Goal: Task Accomplishment & Management: Manage account settings

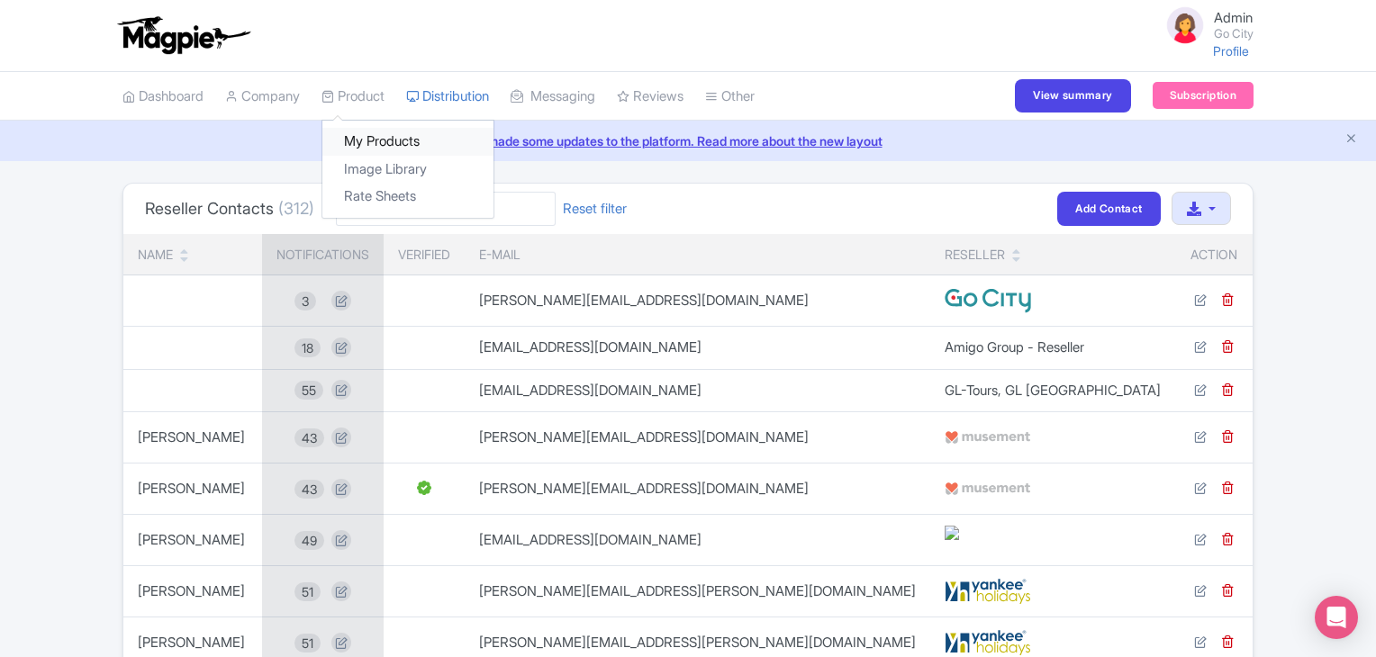
click at [365, 137] on link "My Products" at bounding box center [407, 142] width 171 height 28
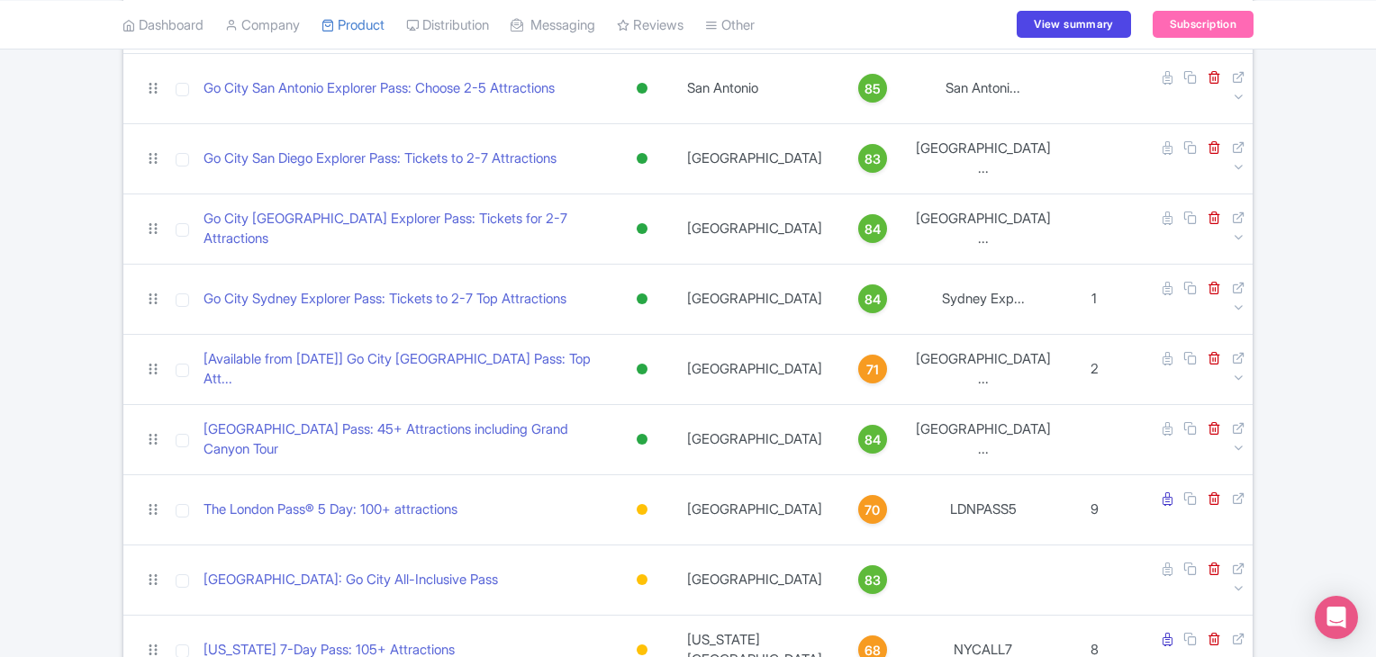
scroll to position [3932, 0]
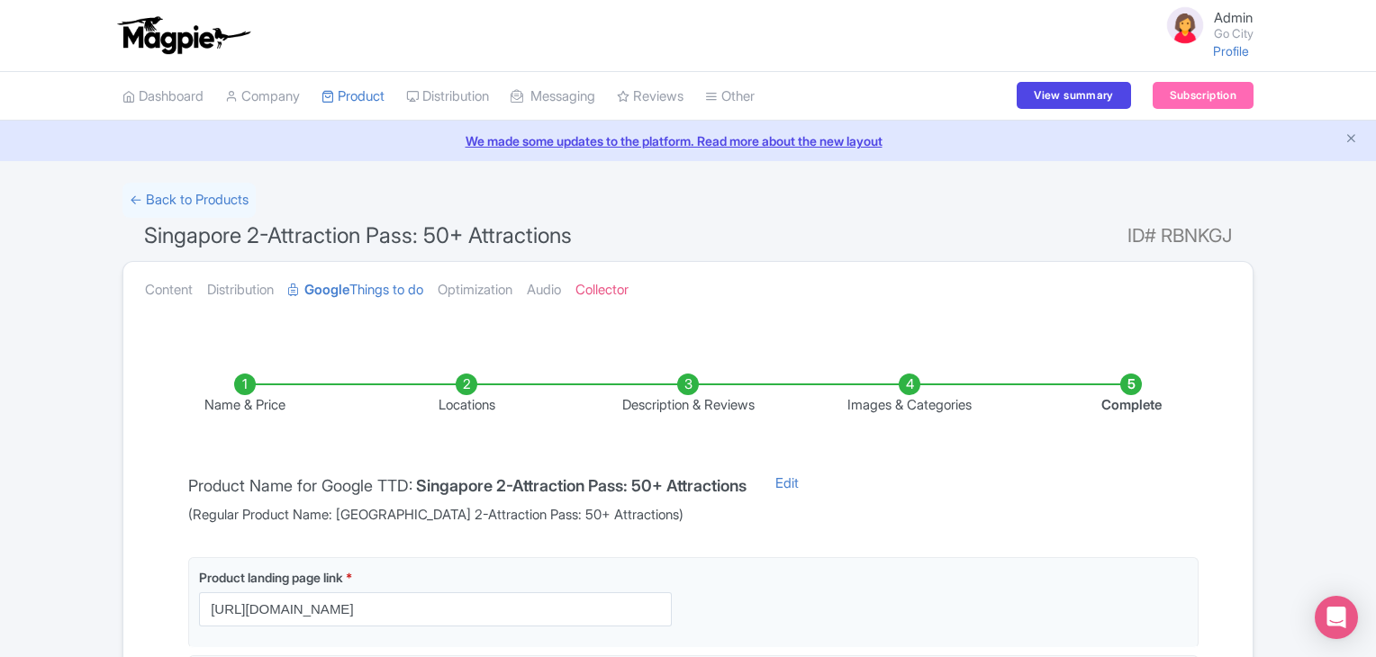
click at [86, 306] on div "← Back to Products Singapore 2-Attraction Pass: 50+ Attractions ID# RBNKGJ Cont…" at bounding box center [688, 641] width 1376 height 916
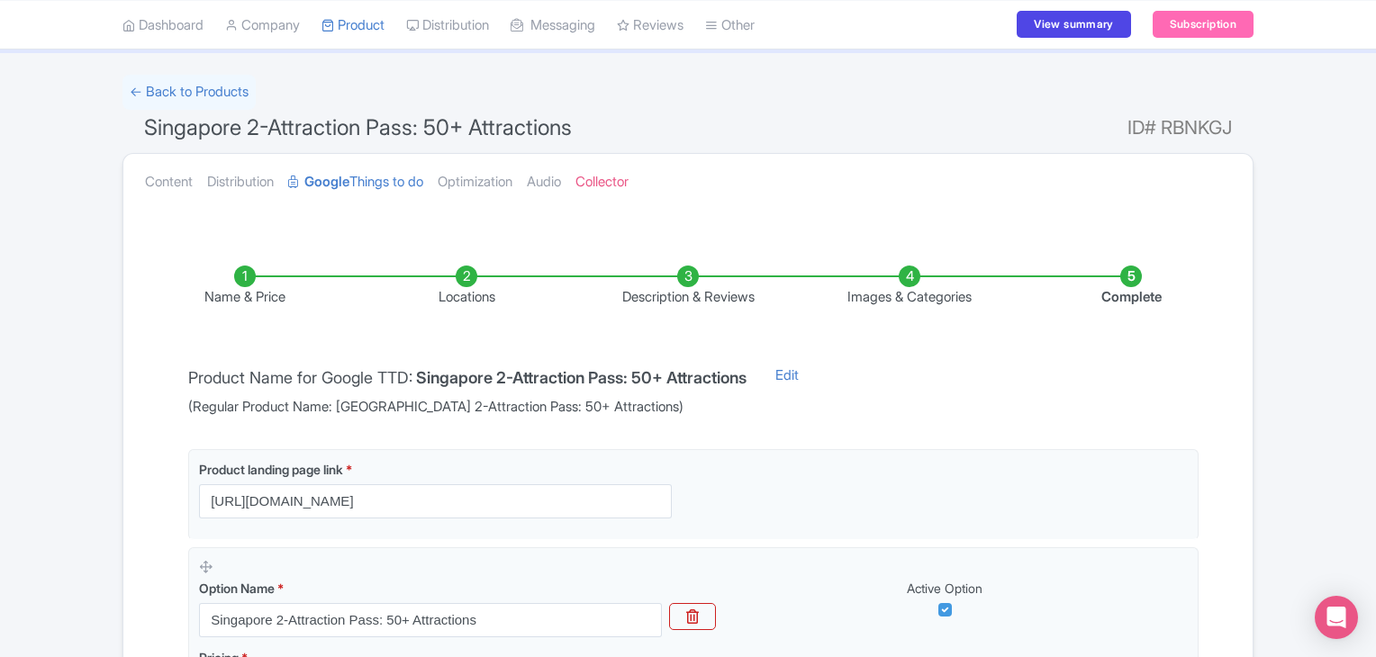
scroll to position [144, 0]
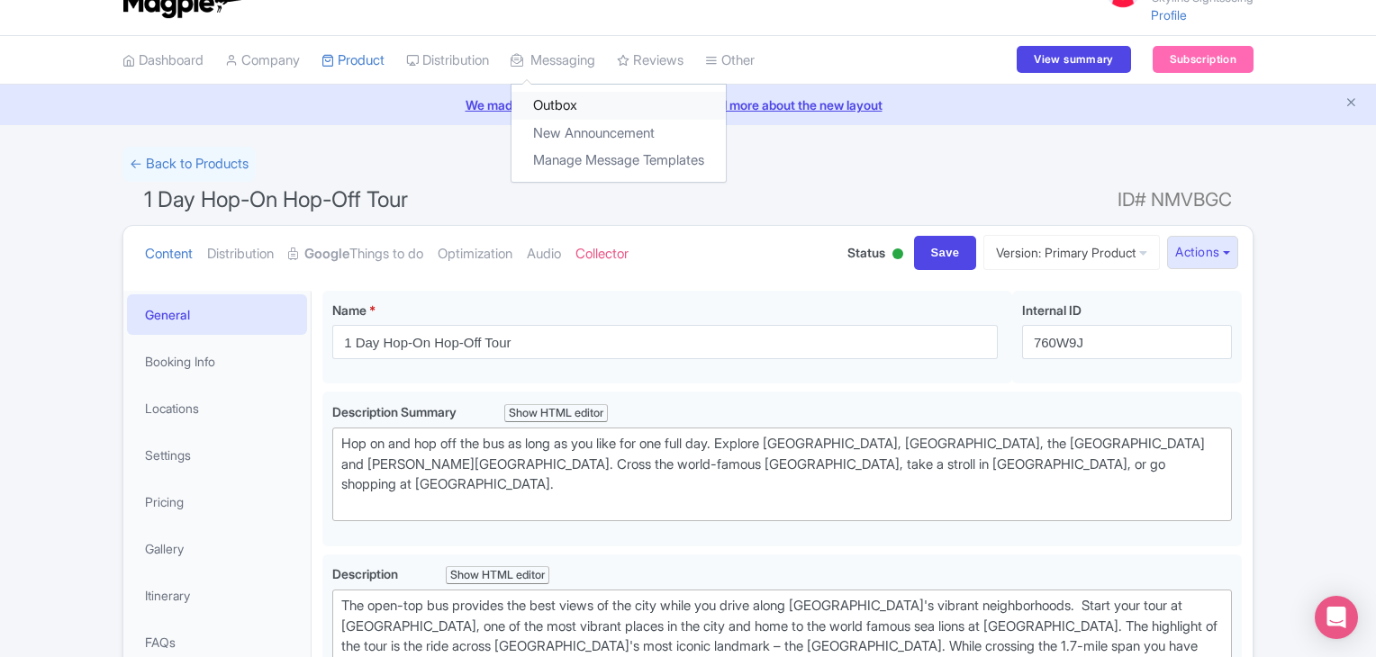
scroll to position [36, 0]
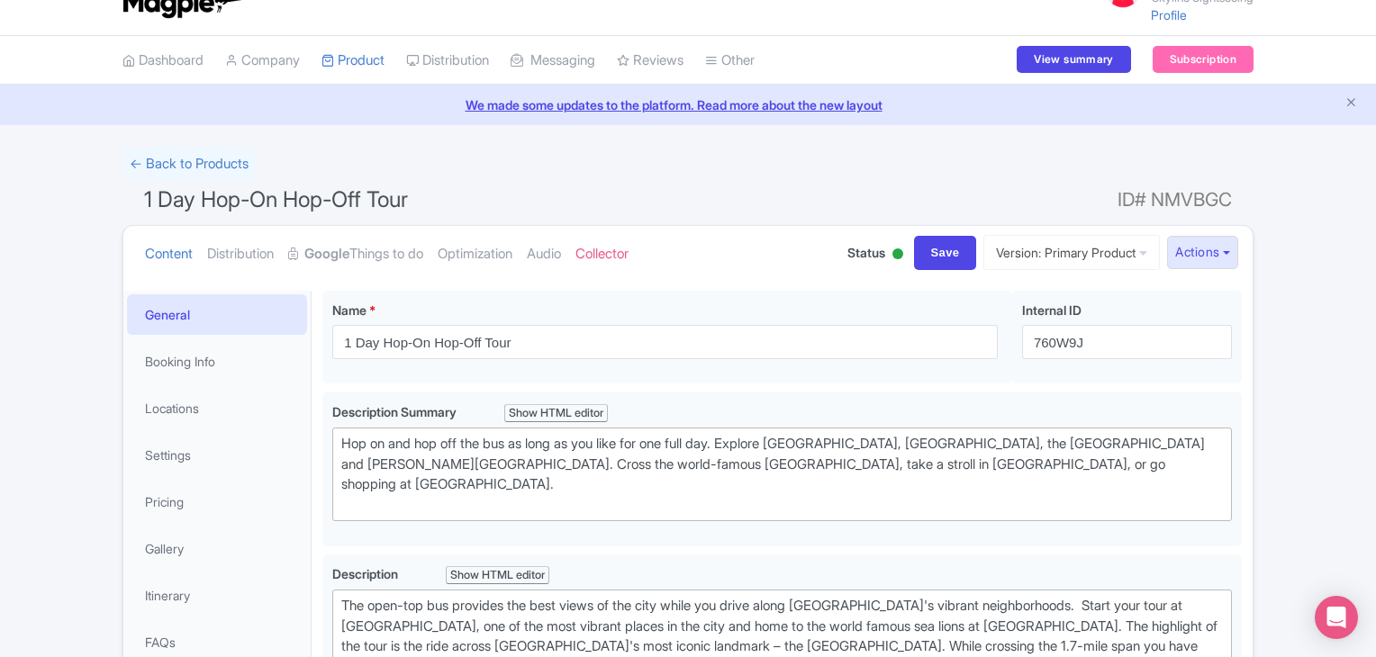
click at [497, 106] on link "We made some updates to the platform. Read more about the new layout" at bounding box center [688, 104] width 1354 height 19
